Goal: Navigation & Orientation: Understand site structure

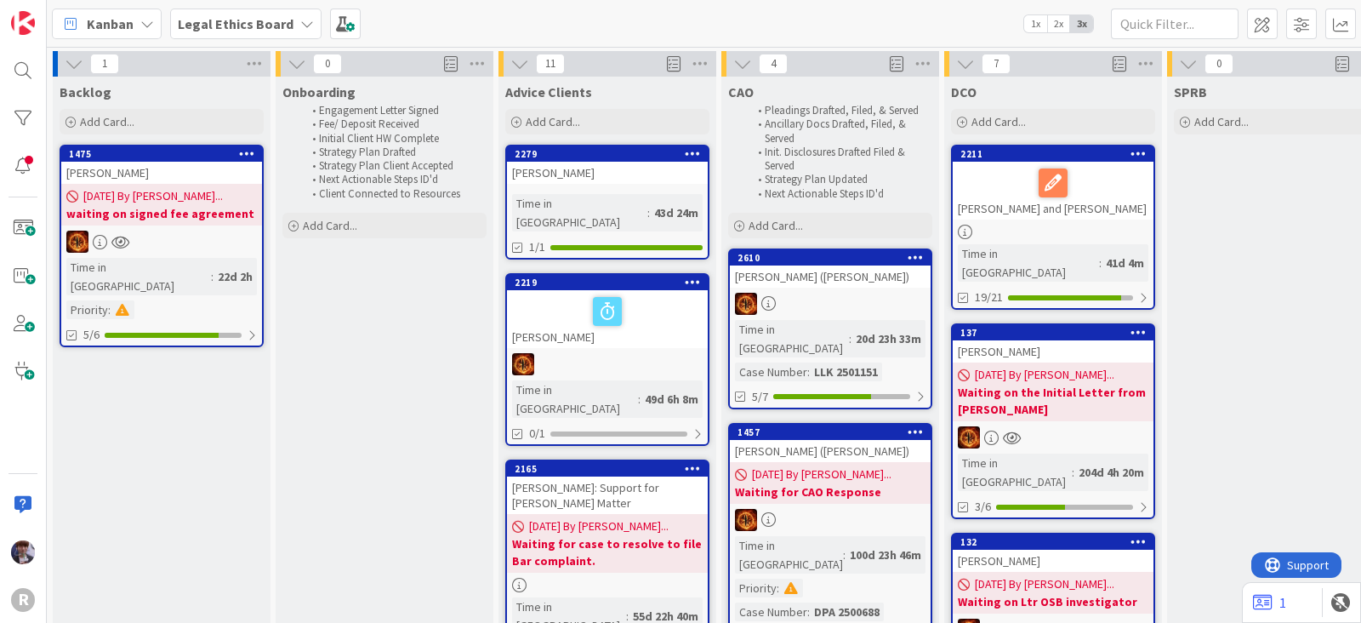
click at [196, 19] on b "Legal Ethics Board" at bounding box center [236, 23] width 116 height 17
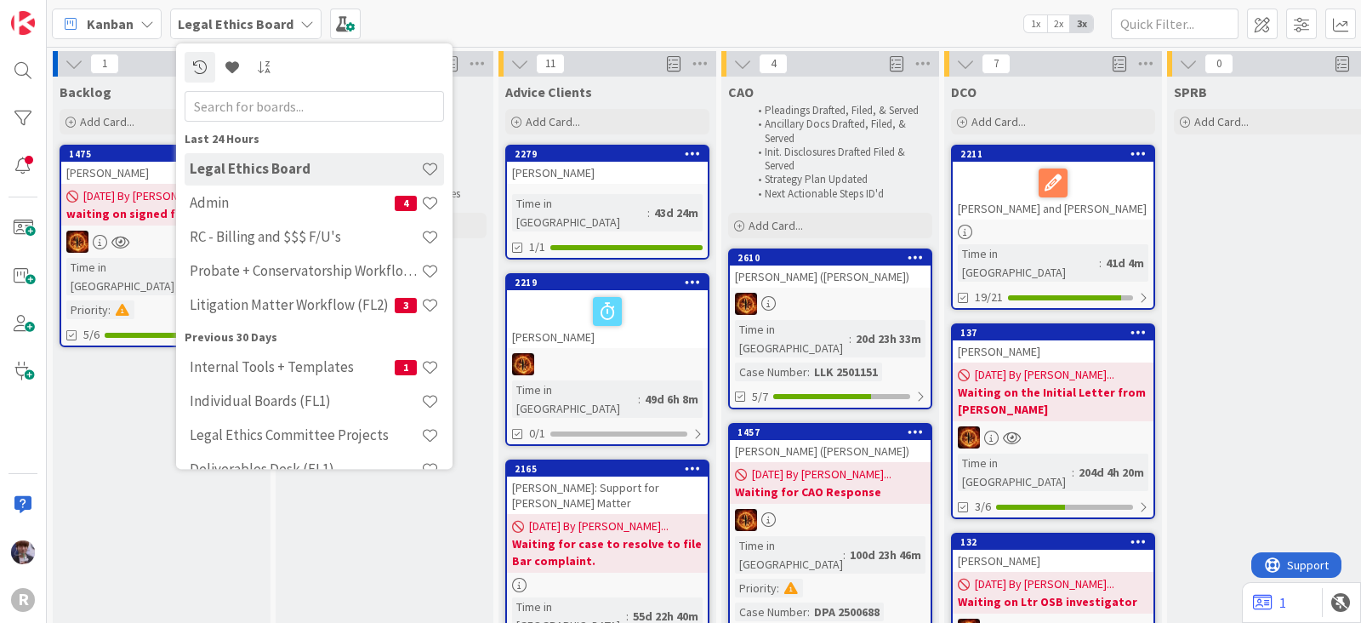
click at [136, 26] on div "Kanban" at bounding box center [107, 24] width 110 height 31
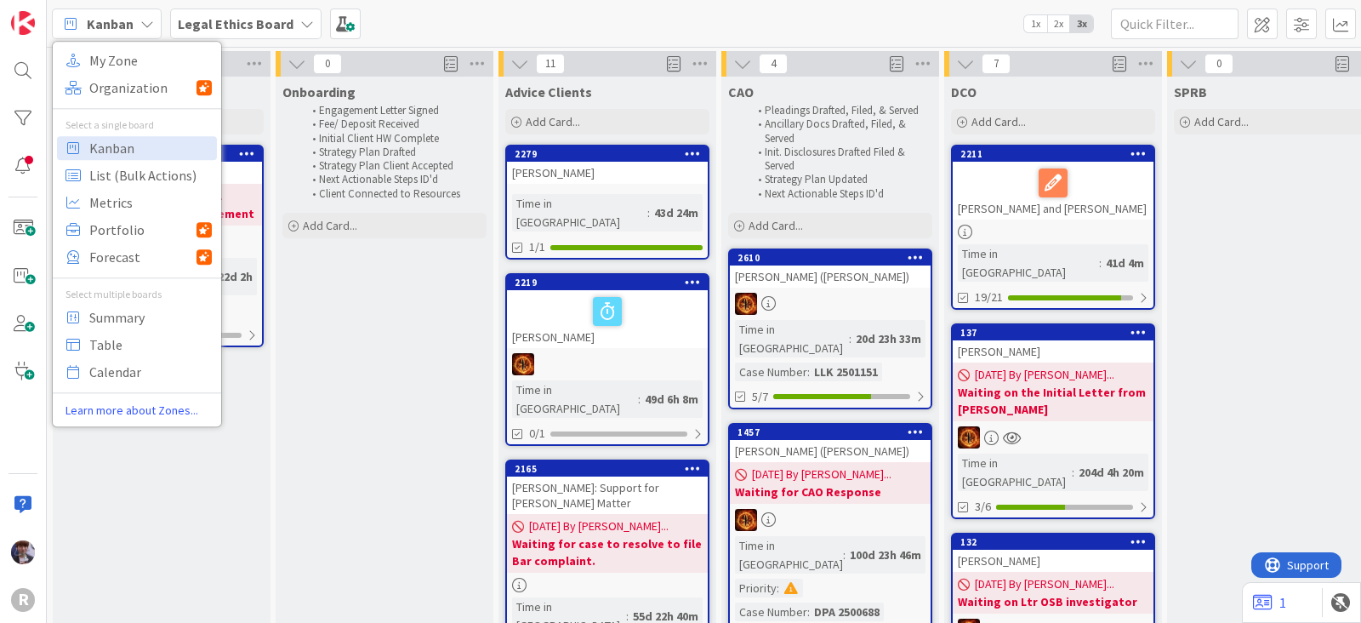
click at [197, 24] on b "Legal Ethics Board" at bounding box center [236, 23] width 116 height 17
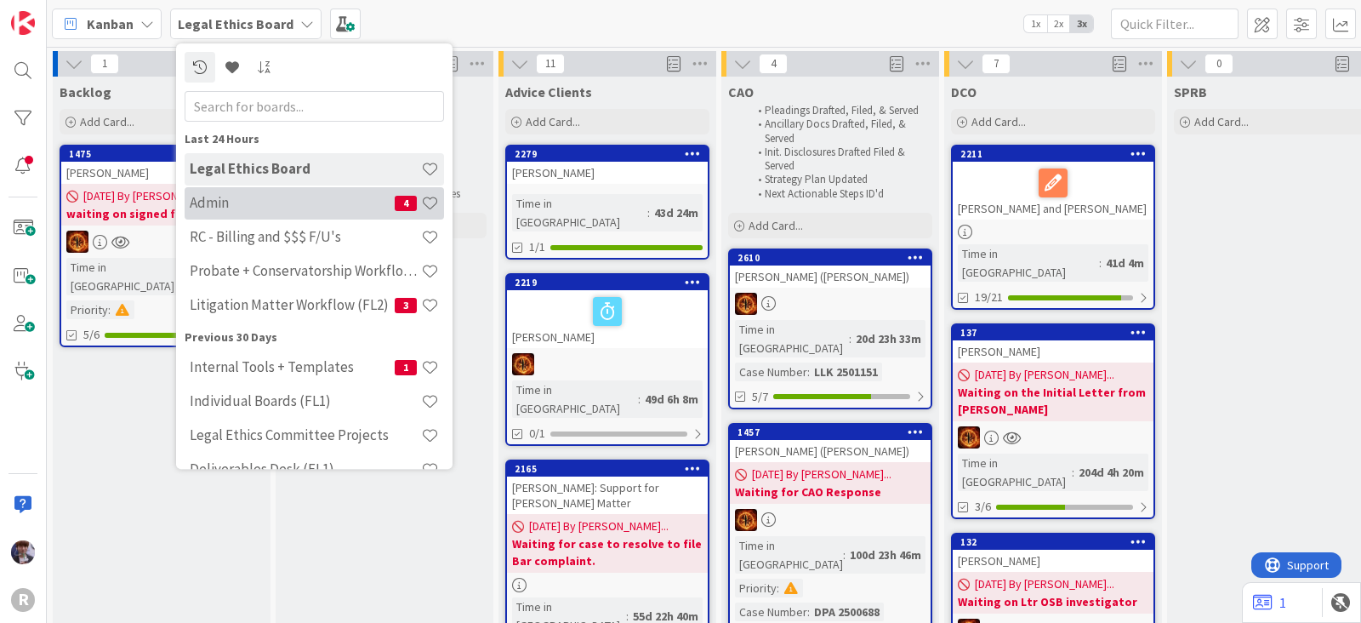
click at [236, 205] on h4 "Admin" at bounding box center [292, 203] width 205 height 17
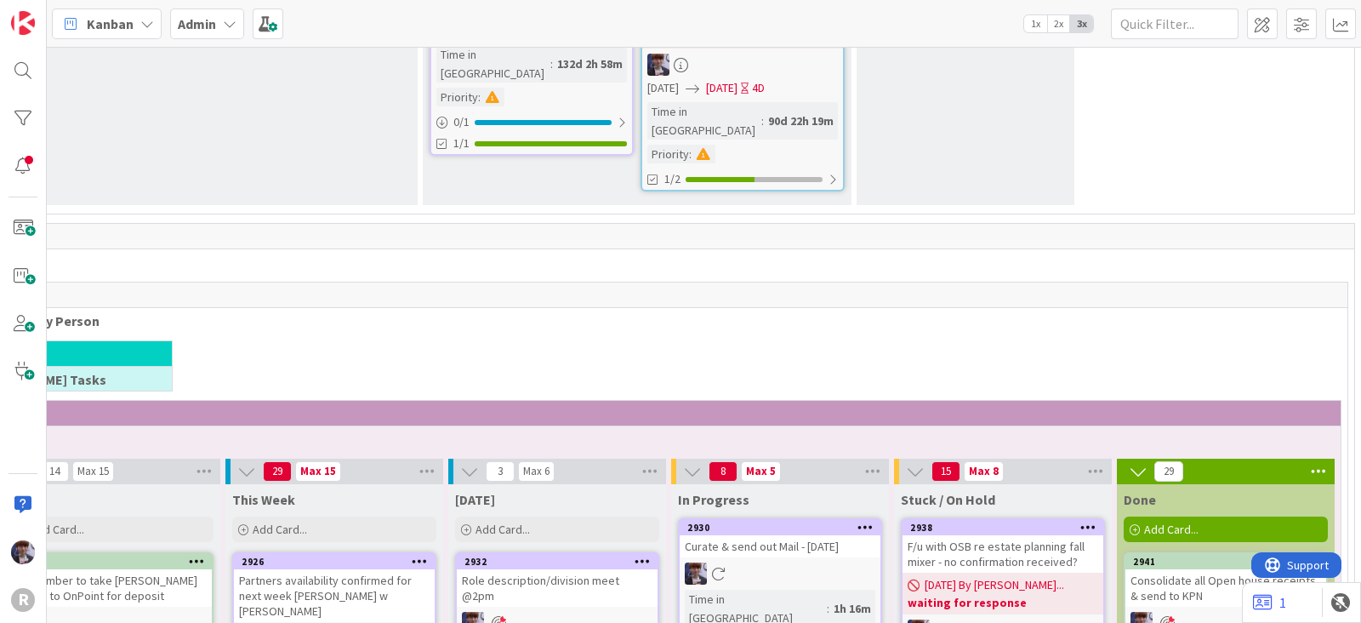
scroll to position [2976, 0]
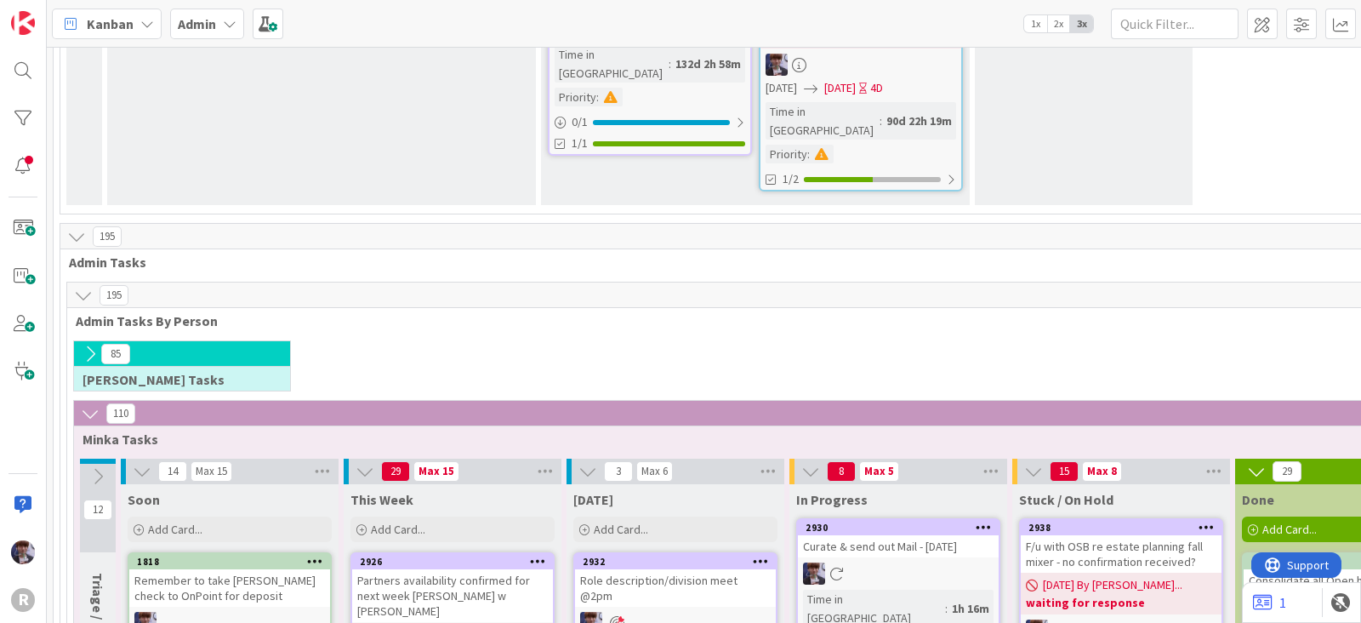
click at [86, 344] on icon at bounding box center [90, 353] width 19 height 19
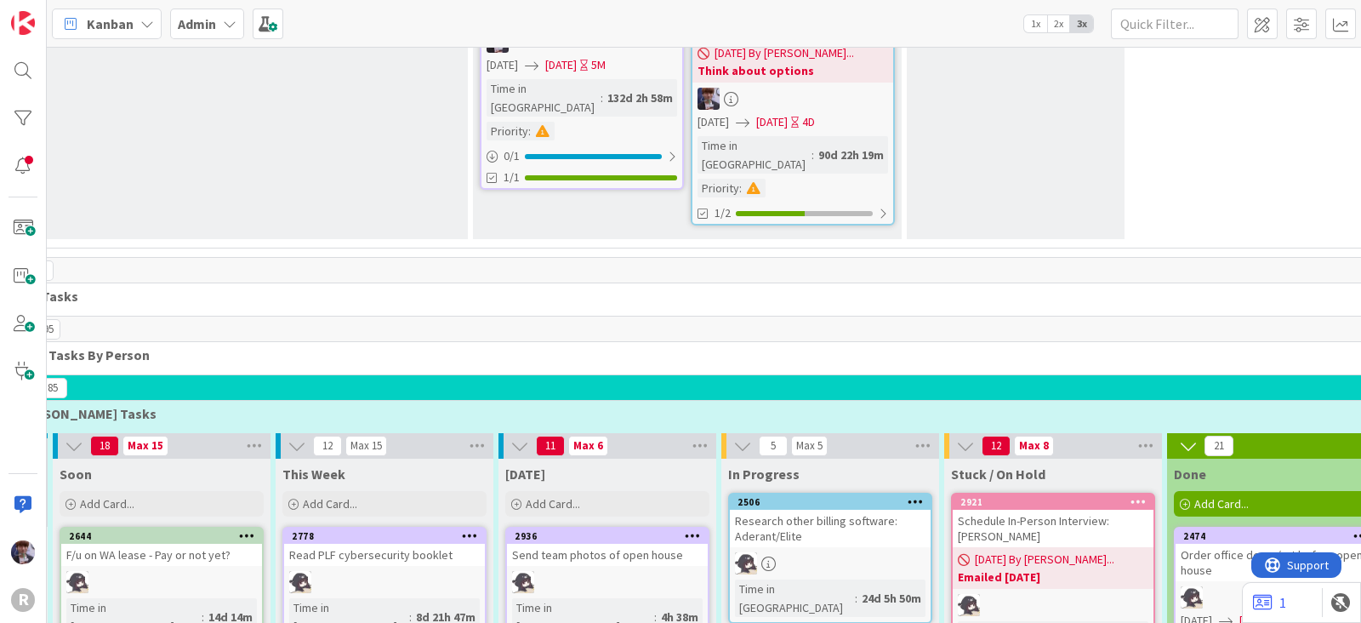
scroll to position [2942, 69]
click at [531, 346] on span "Admin Tasks By Person" at bounding box center [691, 354] width 1369 height 17
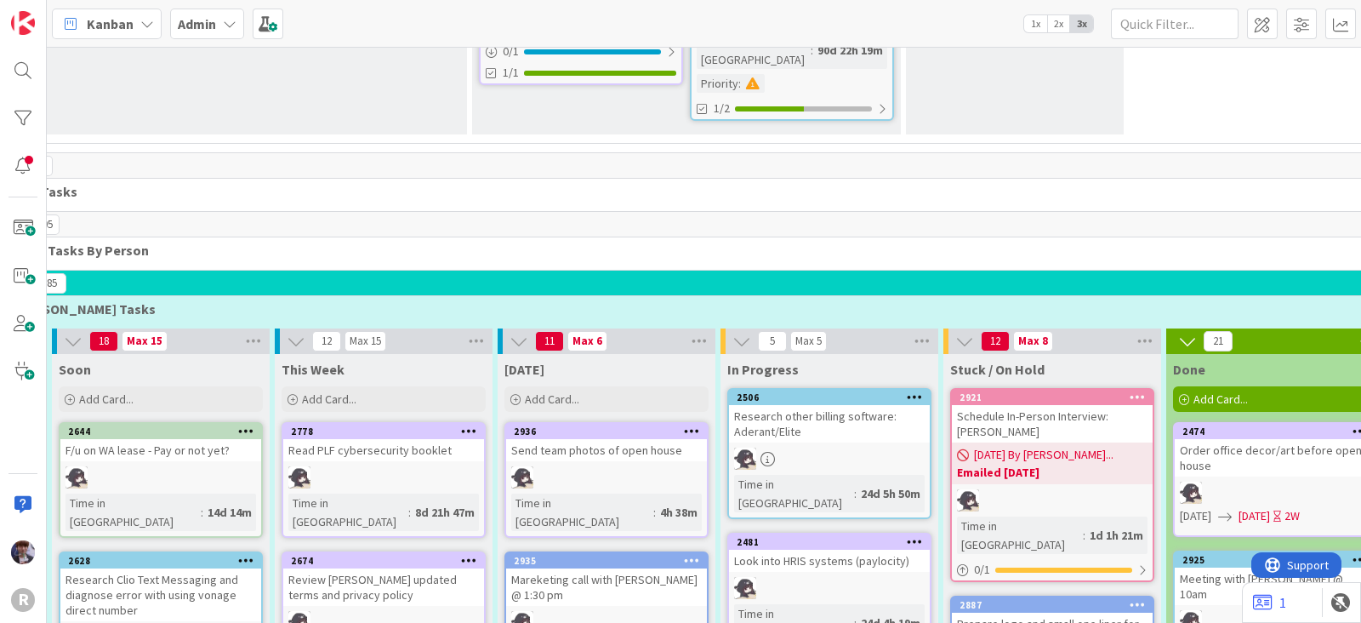
scroll to position [3048, 69]
